Goal: Task Accomplishment & Management: Complete application form

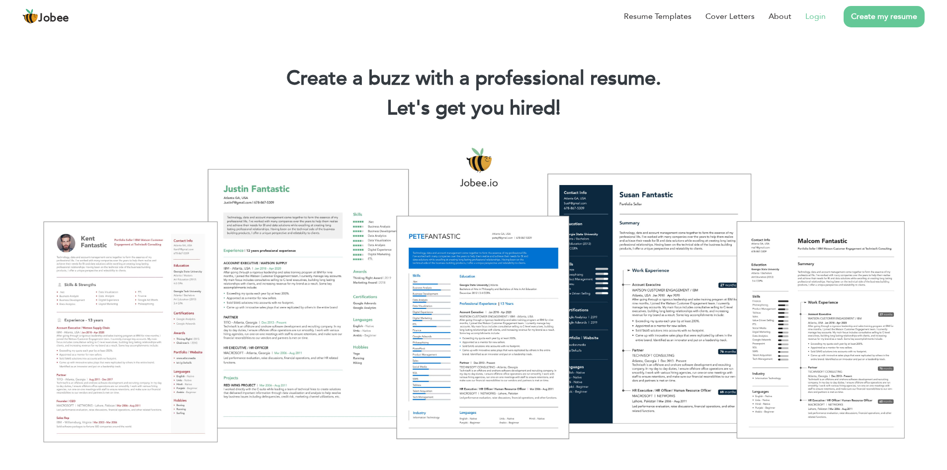
click at [817, 18] on link "Login" at bounding box center [815, 16] width 20 height 12
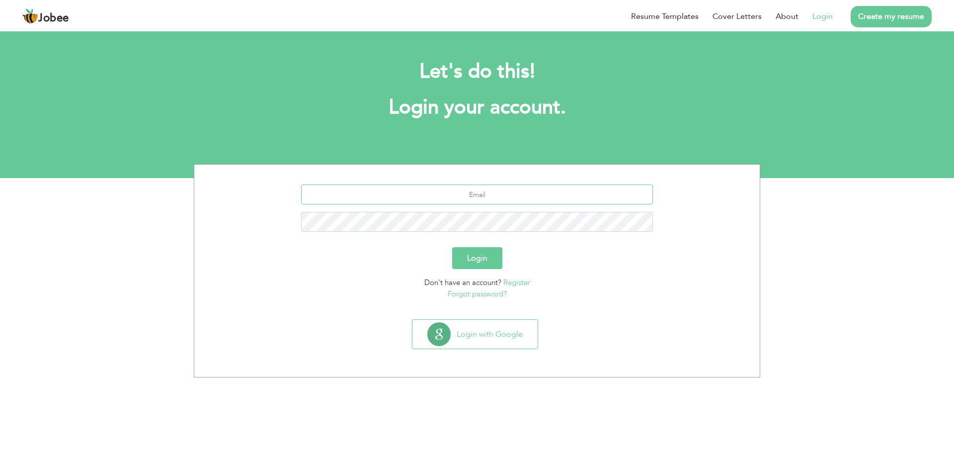
click at [487, 197] on input "text" at bounding box center [477, 194] width 352 height 20
click at [369, 317] on section "Login with Google" at bounding box center [477, 346] width 551 height 62
click at [487, 198] on input "aliir" at bounding box center [477, 194] width 352 height 20
type input "aliirfan84@gmail.com"
click at [452, 247] on button "Login" at bounding box center [477, 258] width 50 height 22
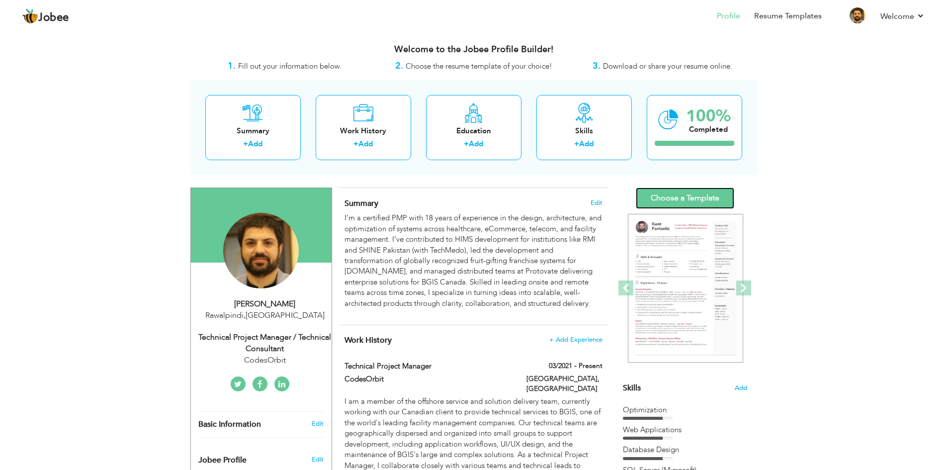
click at [690, 196] on link "Choose a Template" at bounding box center [684, 197] width 98 height 21
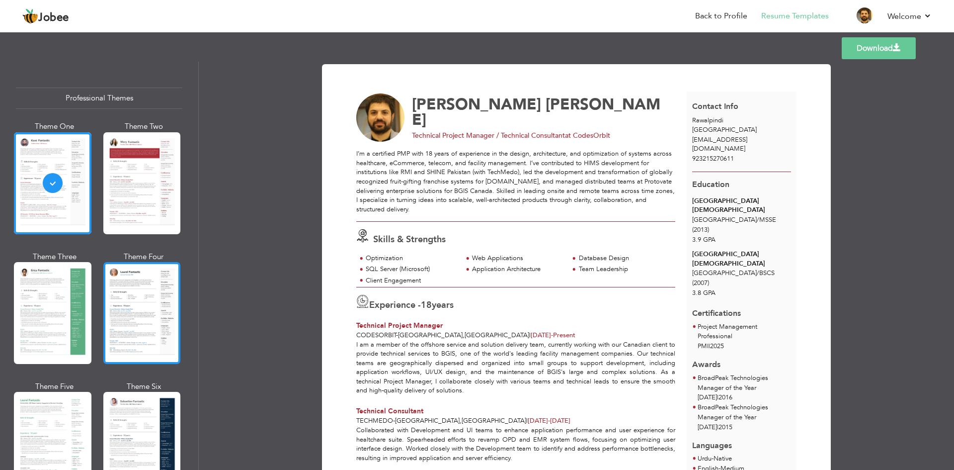
click at [158, 309] on div at bounding box center [142, 313] width 78 height 102
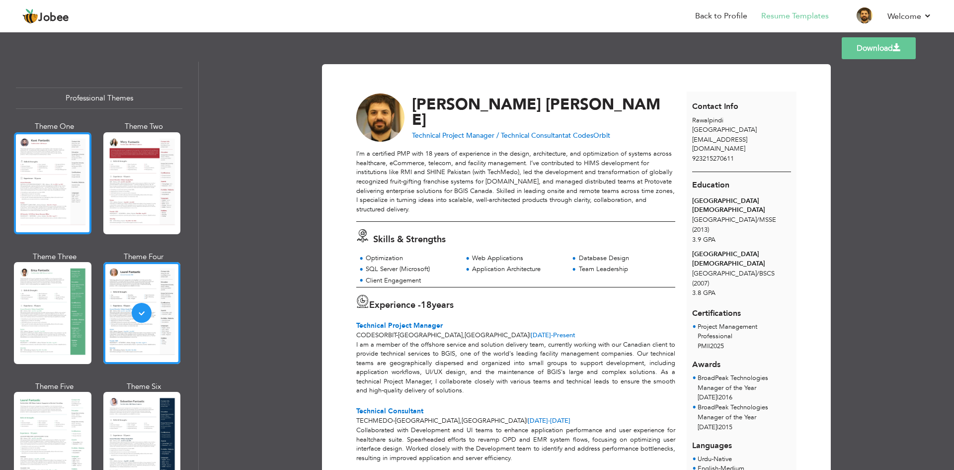
click at [60, 156] on div at bounding box center [53, 183] width 78 height 102
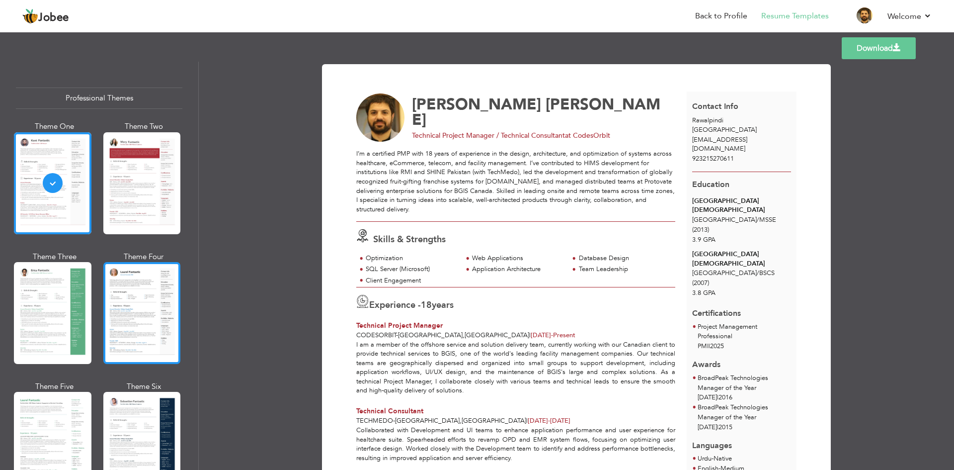
click at [139, 275] on div at bounding box center [142, 313] width 78 height 102
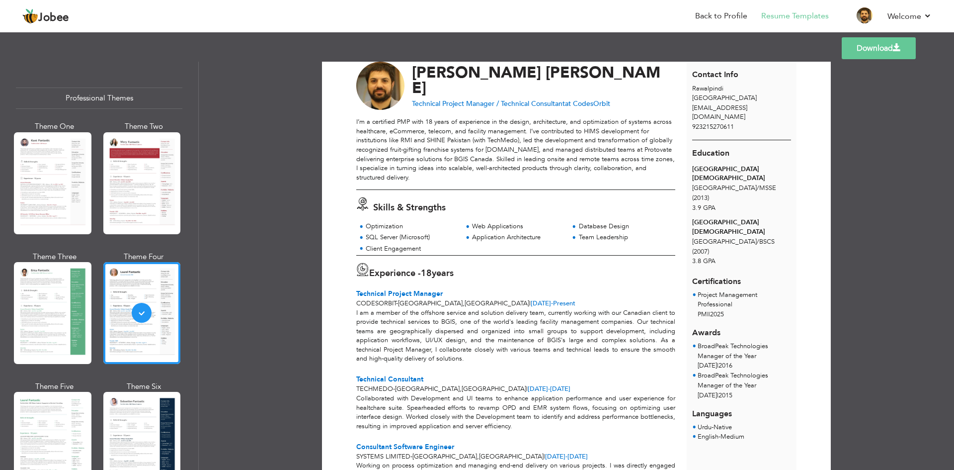
scroll to position [50, 0]
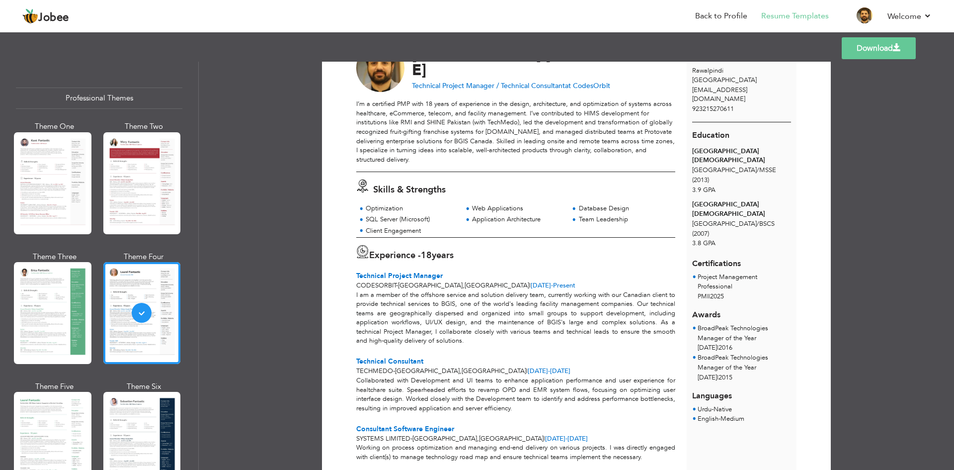
click at [282, 164] on div "Download [PERSON_NAME] Technical Project Manager / Technical Consultant at Code…" at bounding box center [576, 266] width 755 height 408
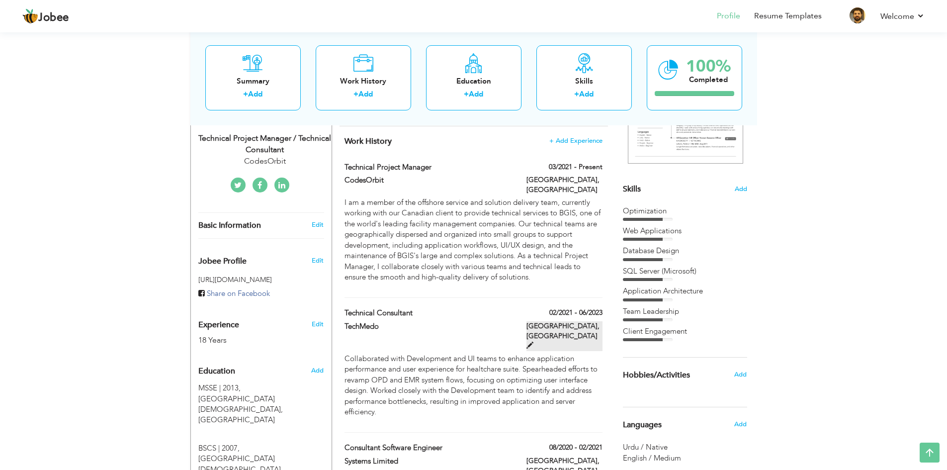
click at [533, 341] on span at bounding box center [529, 344] width 7 height 7
type input "Technical Consultant"
type input "TechMedo"
type input "02/2021"
type input "06/2023"
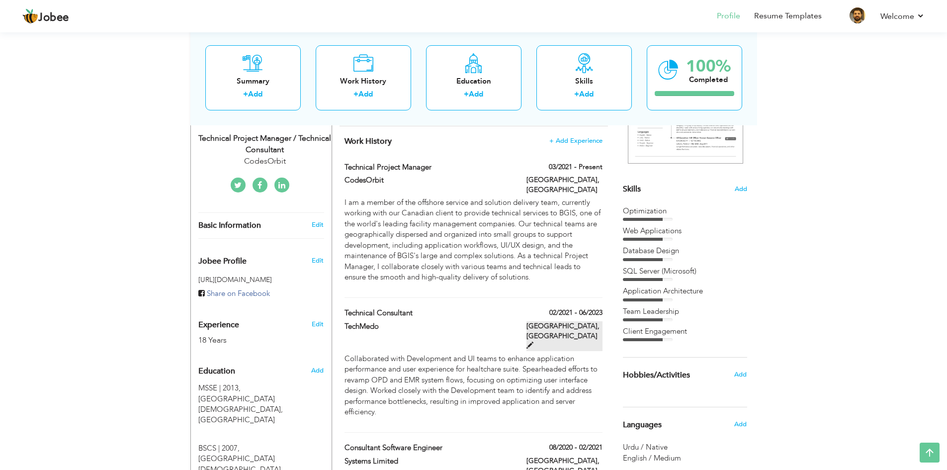
type input "[GEOGRAPHIC_DATA]"
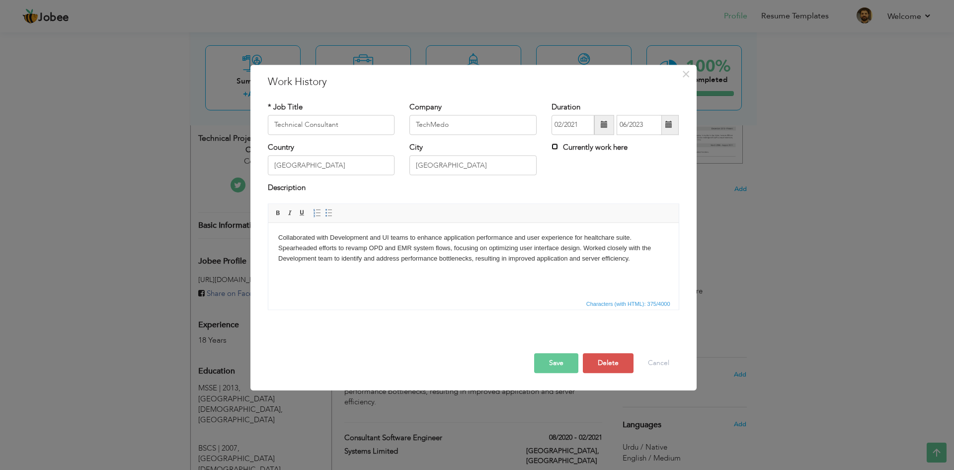
click at [557, 150] on input "Currently work here" at bounding box center [555, 146] width 6 height 6
checkbox input "true"
click at [559, 365] on button "Save" at bounding box center [556, 363] width 44 height 20
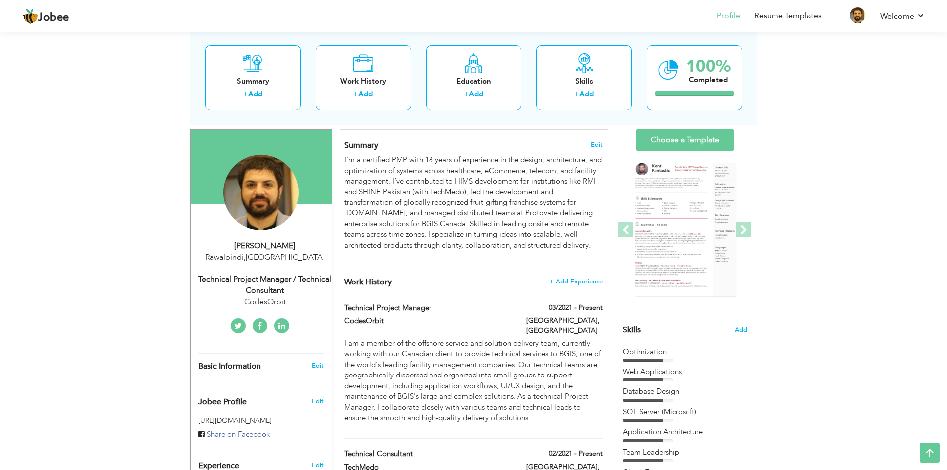
scroll to position [50, 0]
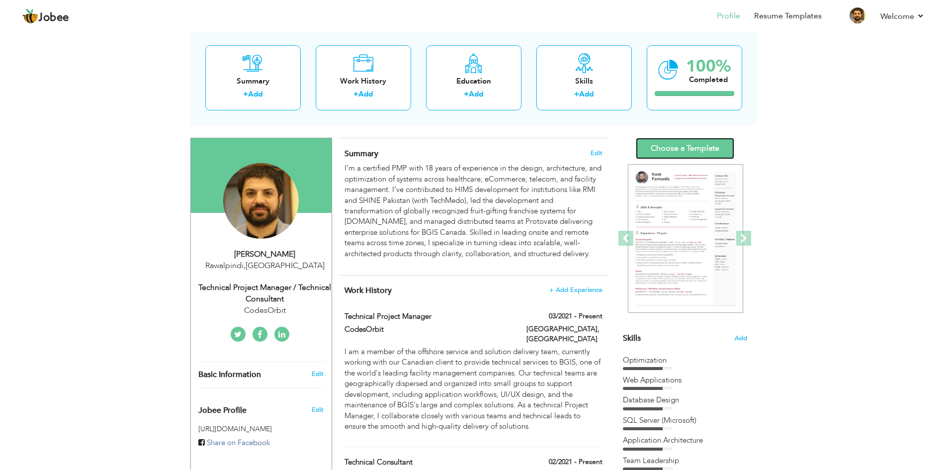
click at [701, 142] on link "Choose a Template" at bounding box center [684, 148] width 98 height 21
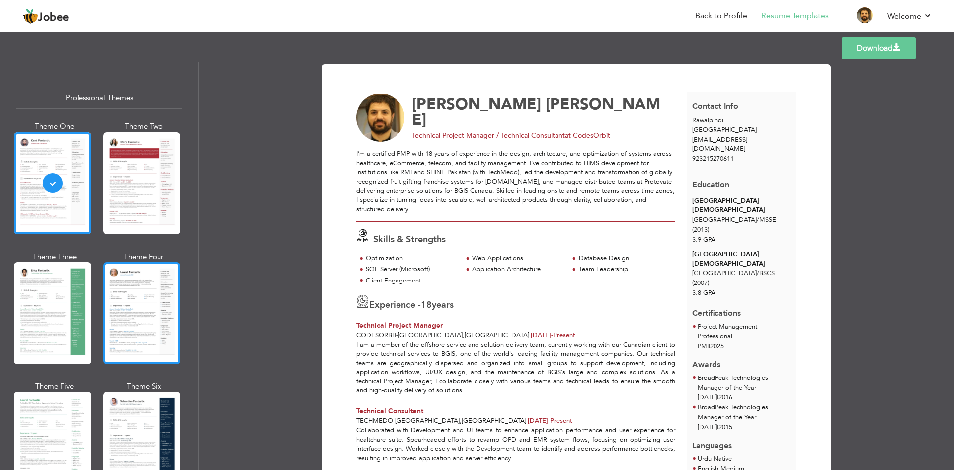
click at [162, 309] on div at bounding box center [142, 313] width 78 height 102
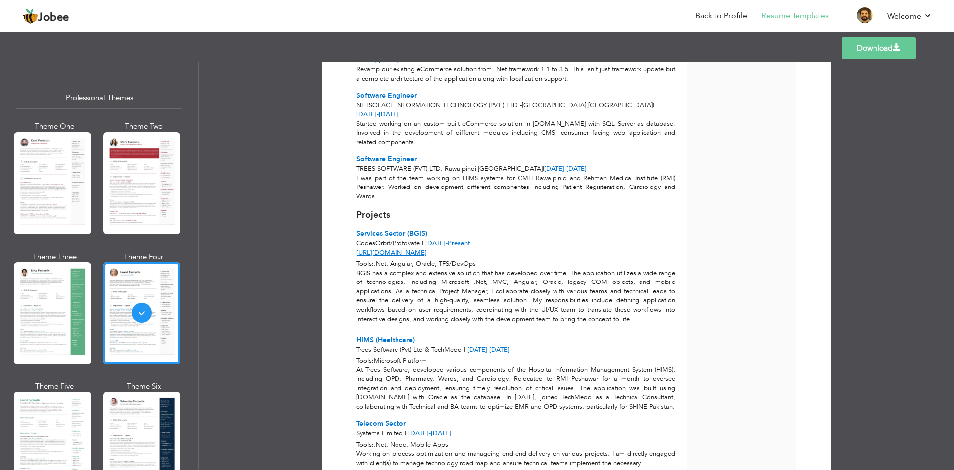
scroll to position [942, 0]
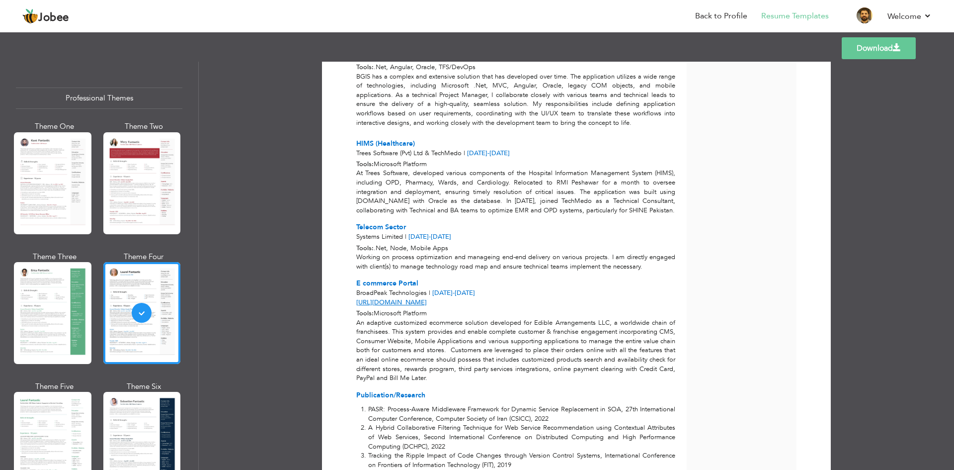
click at [857, 52] on link "Download" at bounding box center [879, 48] width 74 height 22
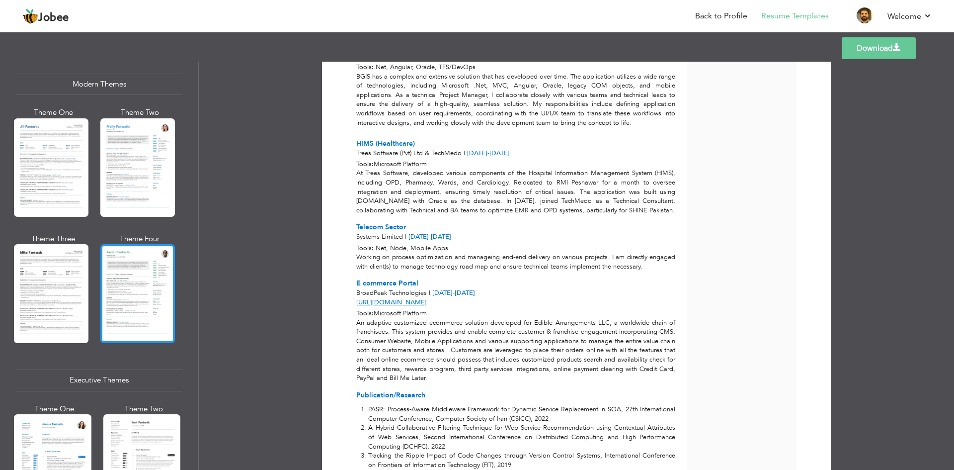
scroll to position [596, 0]
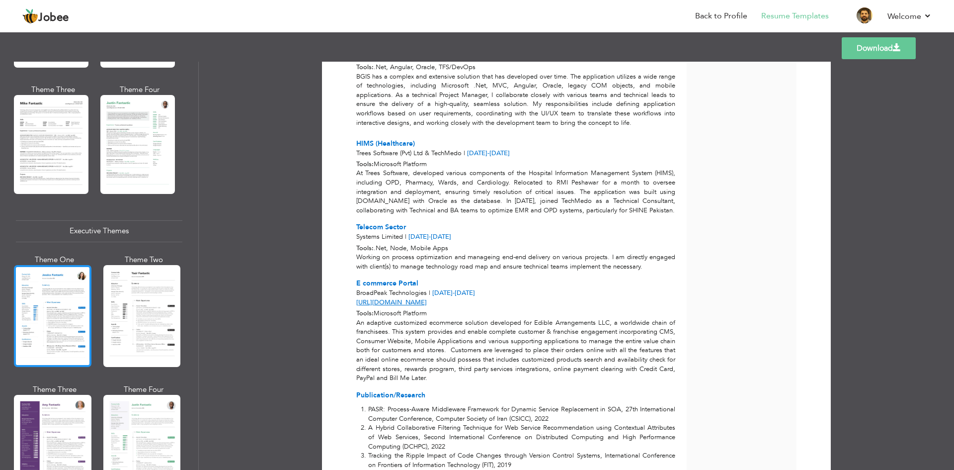
click at [52, 317] on div at bounding box center [53, 316] width 78 height 102
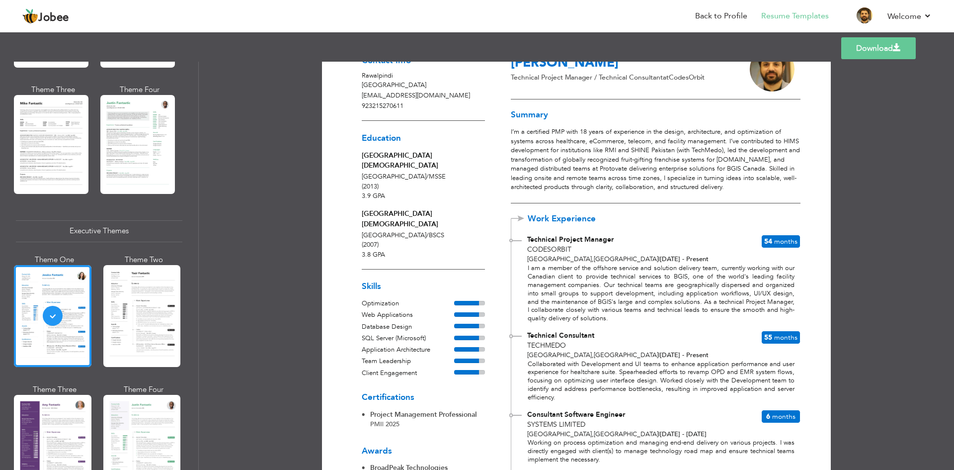
scroll to position [0, 0]
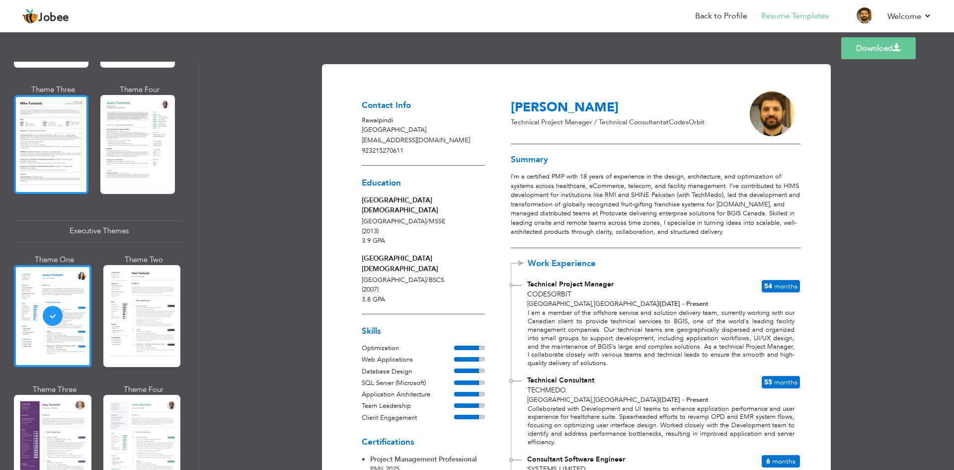
click at [73, 155] on div at bounding box center [51, 144] width 75 height 98
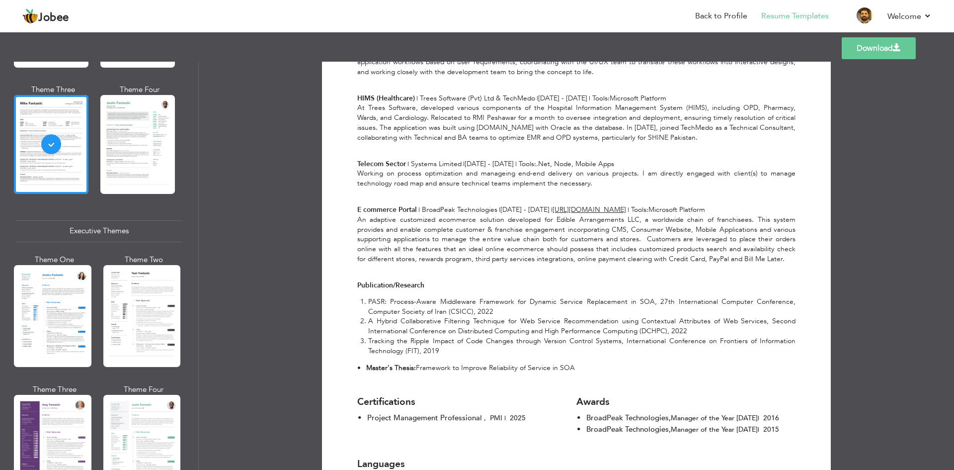
scroll to position [1037, 0]
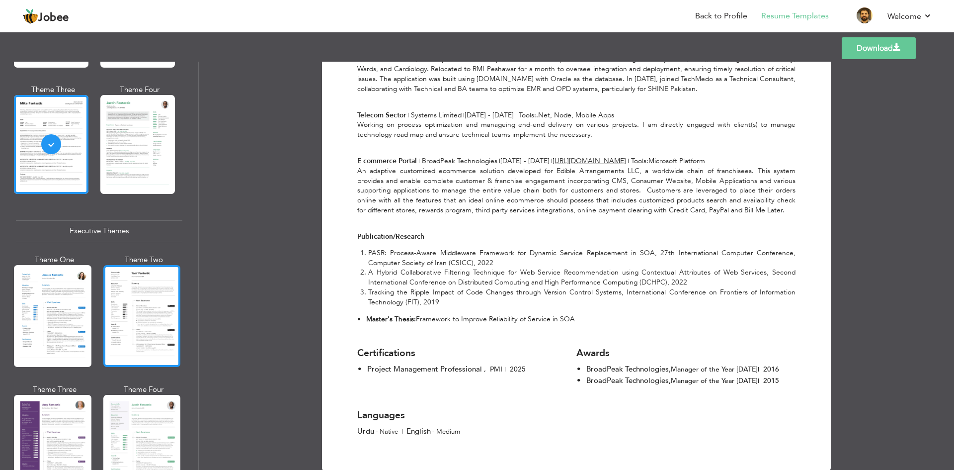
click at [146, 291] on div at bounding box center [142, 316] width 78 height 102
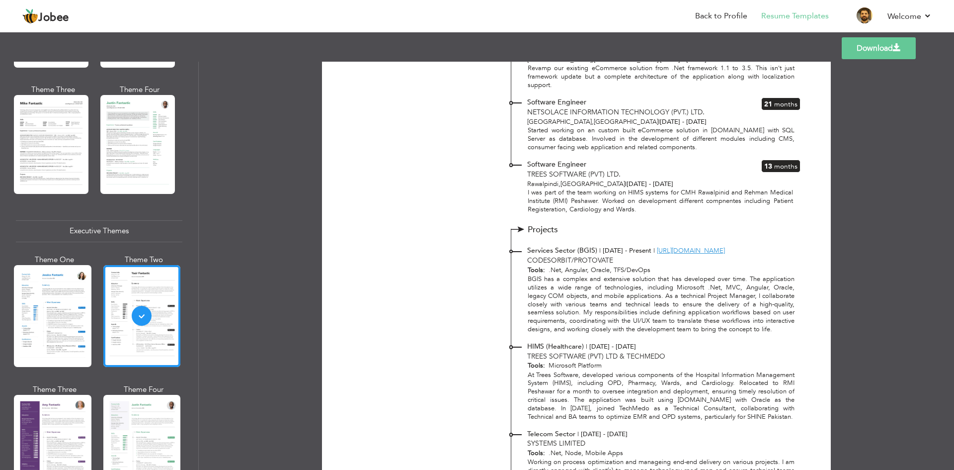
scroll to position [1003, 0]
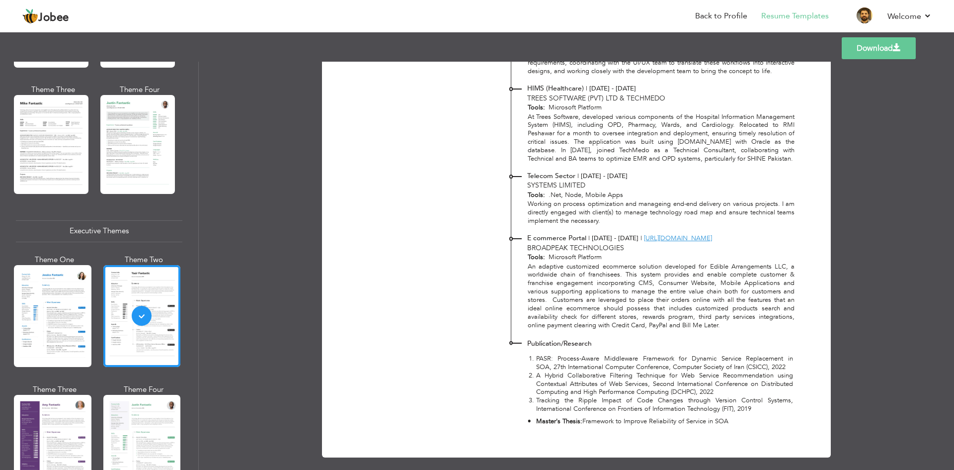
click at [866, 51] on link "Download" at bounding box center [879, 48] width 74 height 22
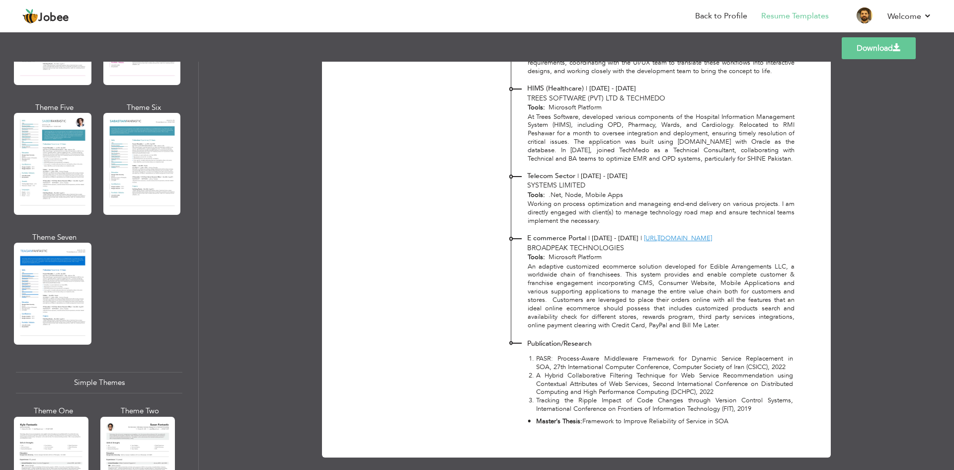
scroll to position [1590, 0]
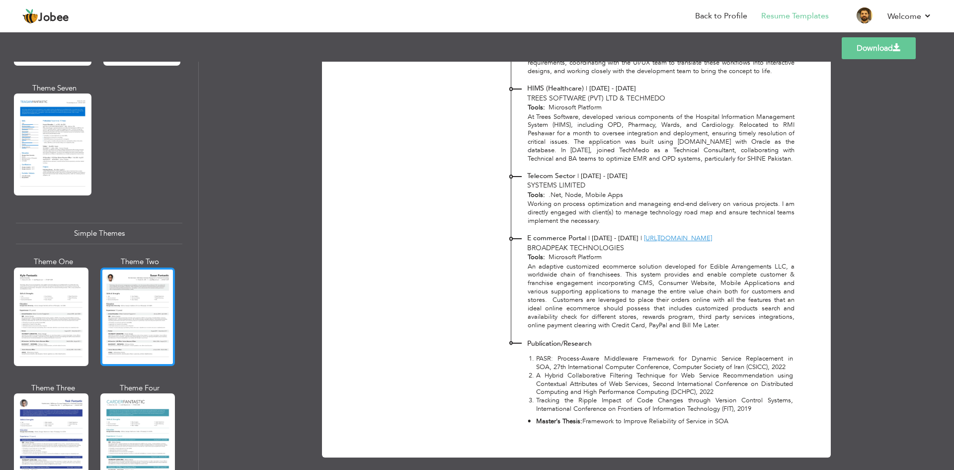
click at [154, 307] on div at bounding box center [137, 316] width 75 height 98
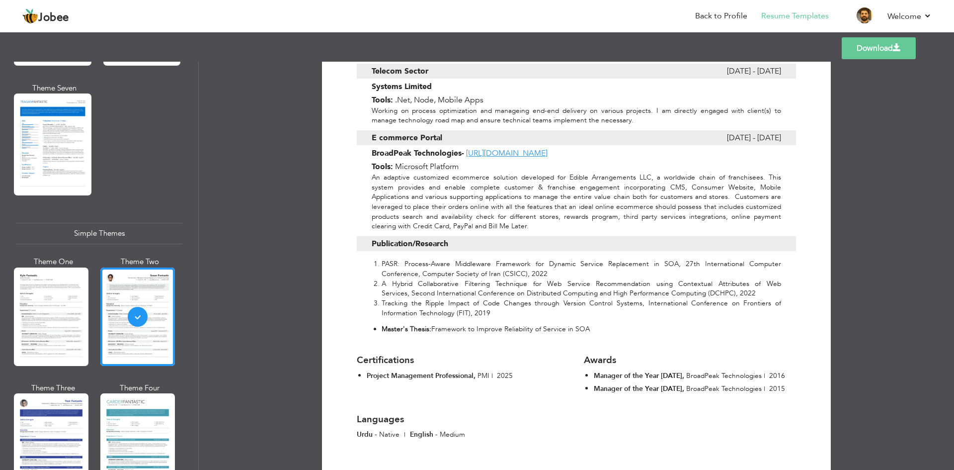
scroll to position [1300, 0]
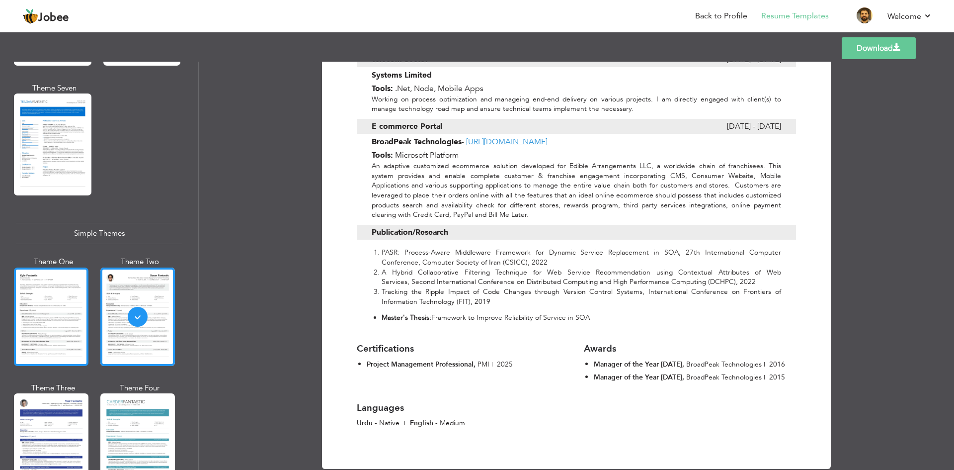
click at [58, 307] on div at bounding box center [51, 316] width 75 height 98
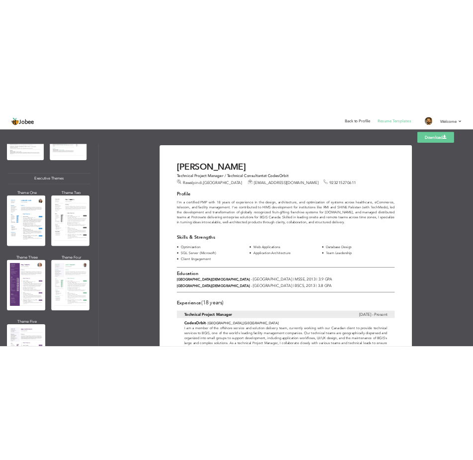
scroll to position [199, 0]
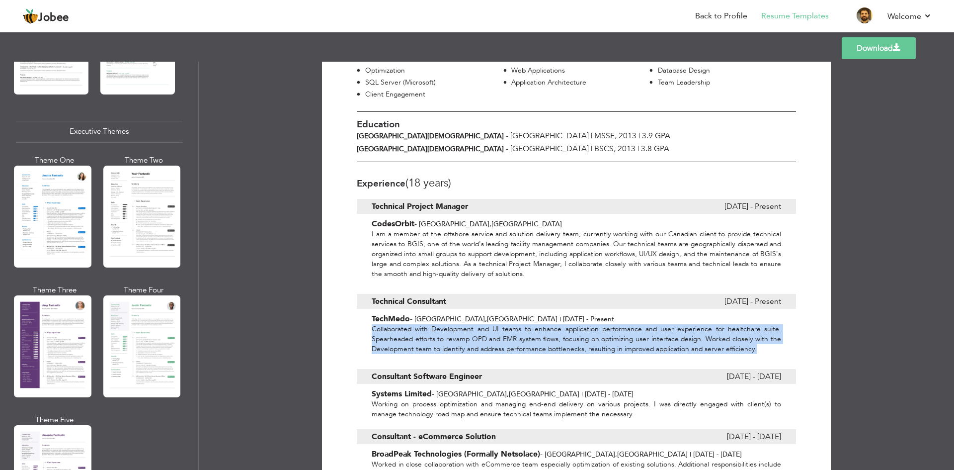
drag, startPoint x: 370, startPoint y: 327, endPoint x: 759, endPoint y: 348, distance: 389.6
click at [759, 348] on p "Collaborated with Development and UI teams to enhance application performance a…" at bounding box center [576, 339] width 409 height 30
copy p "Collaborated with Development and UI teams to enhance application performance a…"
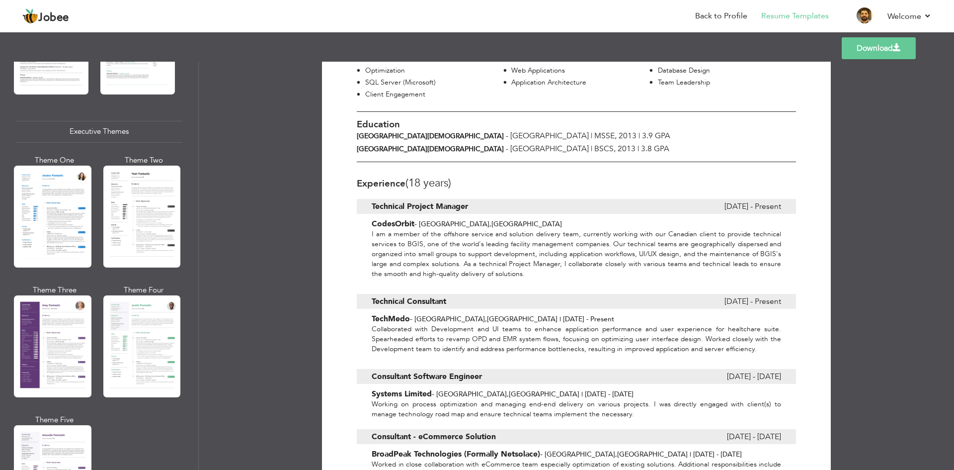
click at [411, 300] on b "Technical Consultant" at bounding box center [409, 301] width 75 height 11
copy div "Technical Consultant"
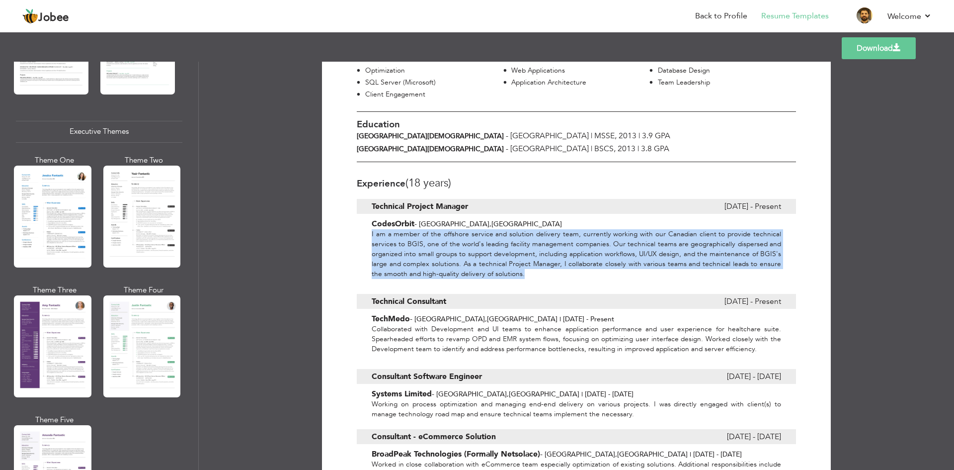
drag, startPoint x: 369, startPoint y: 230, endPoint x: 534, endPoint y: 276, distance: 171.8
click at [534, 276] on div "I am a member of the offshore service and solution delivery team, currently wor…" at bounding box center [576, 256] width 439 height 55
copy p "I am a member of the offshore service and solution delivery team, currently wor…"
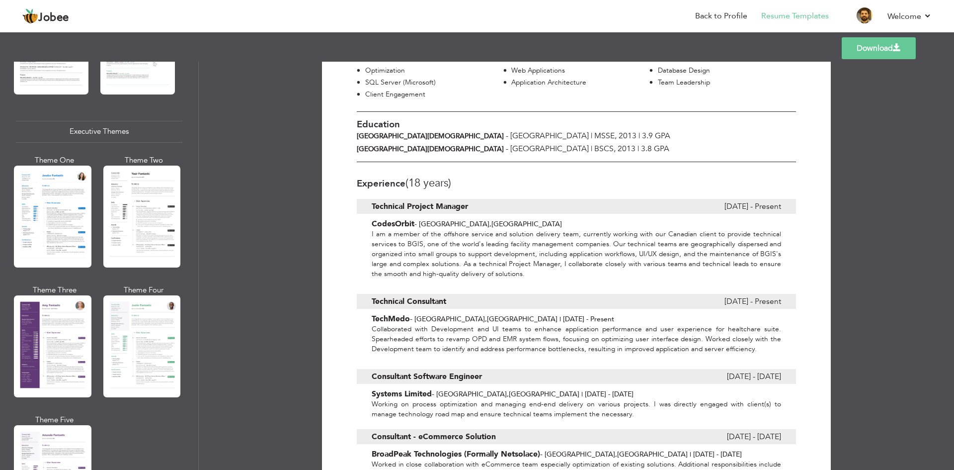
click at [390, 214] on div "Experience (18 Years) Technical Project Manager March 2021 - Present CodesOrbit…" at bounding box center [576, 195] width 439 height 67
drag, startPoint x: 369, startPoint y: 203, endPoint x: 466, endPoint y: 203, distance: 96.9
click at [466, 203] on div "Technical Project Manager March 2021 - Present" at bounding box center [576, 206] width 439 height 15
copy b "Technical Project Manager"
